Goal: Entertainment & Leisure: Consume media (video, audio)

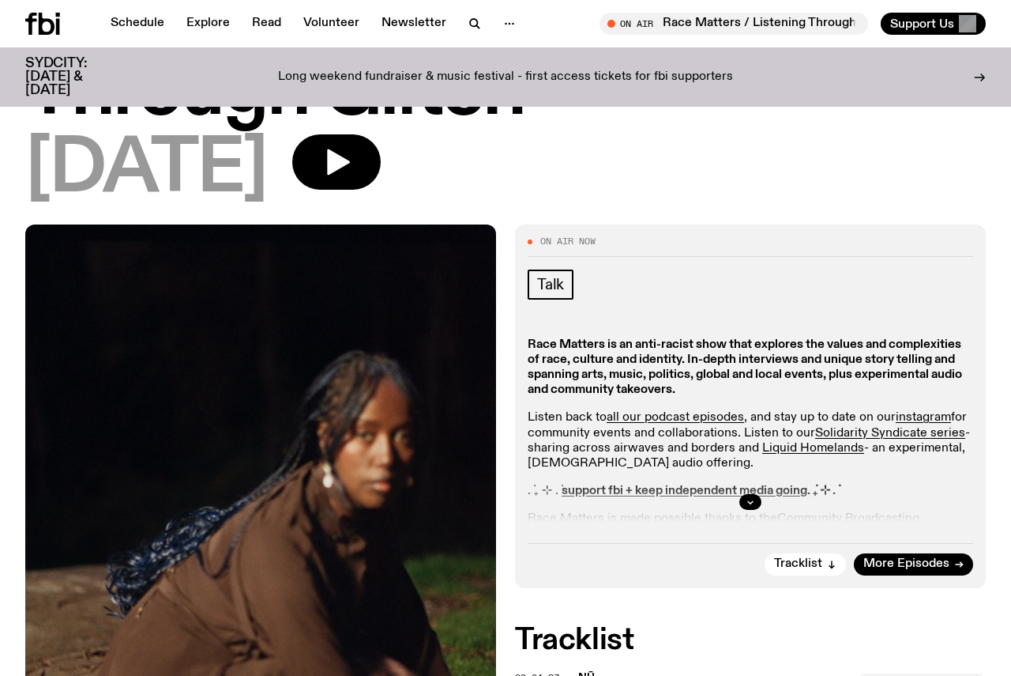
scroll to position [156, 0]
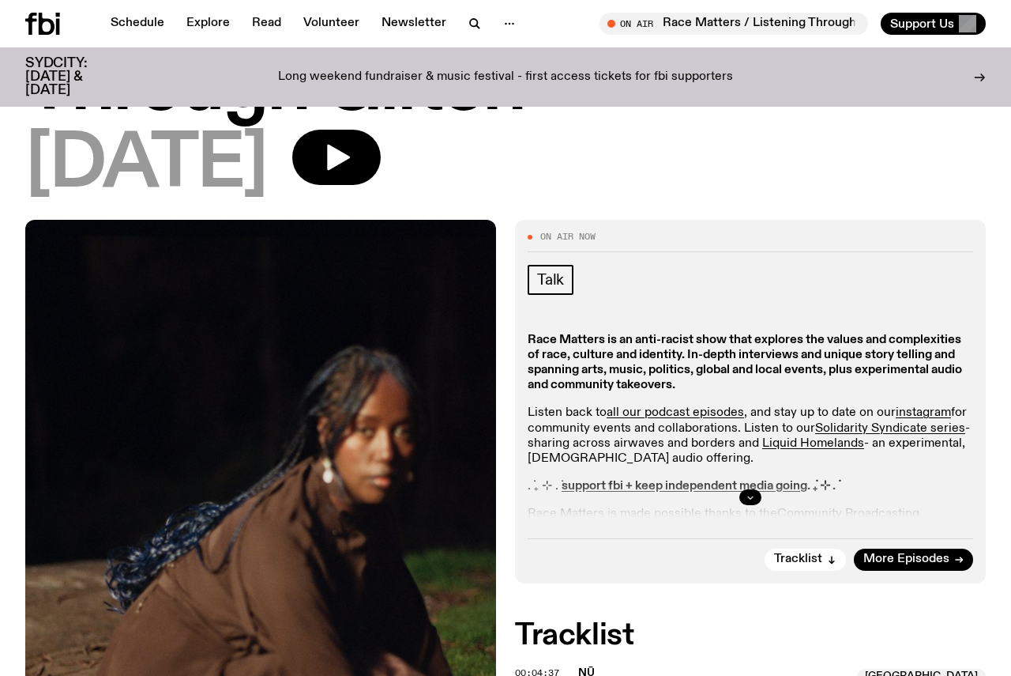
click at [750, 494] on icon "button" at bounding box center [750, 496] width 9 height 9
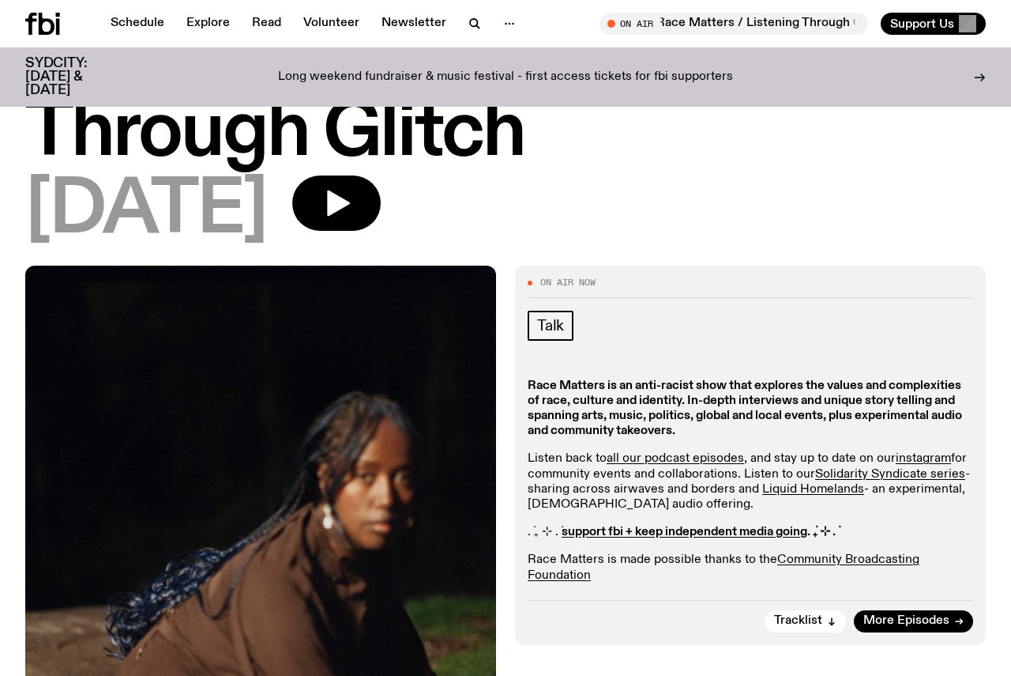
scroll to position [0, 0]
